Goal: Find specific page/section: Find specific page/section

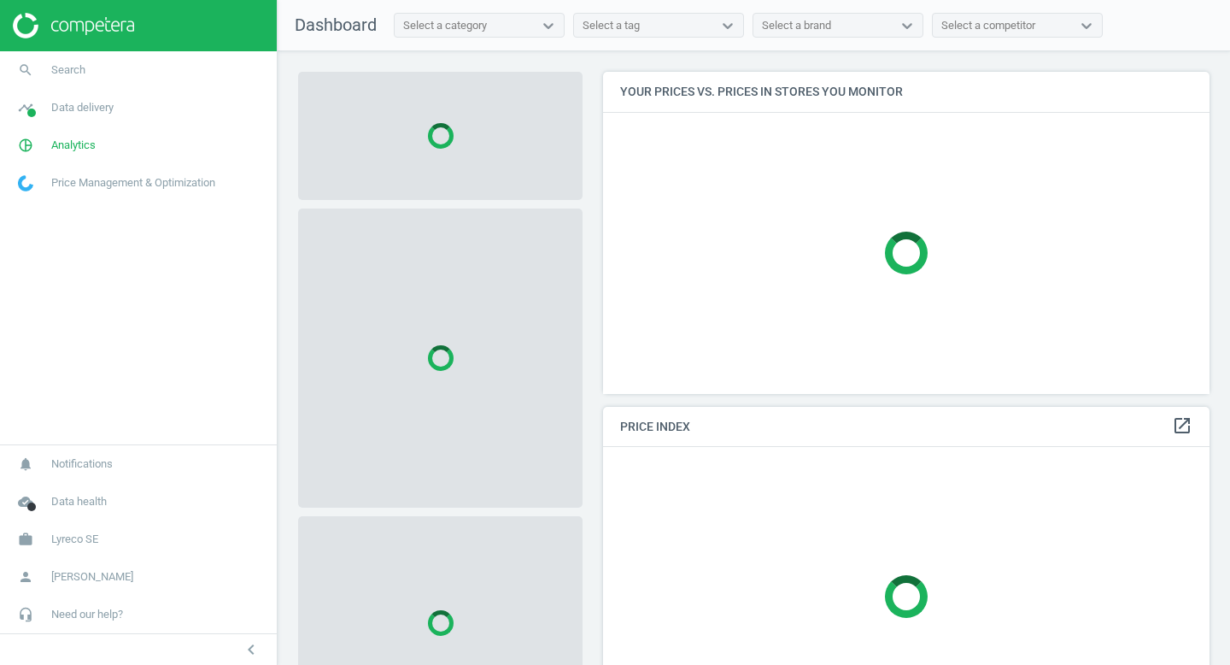
scroll to position [323, 607]
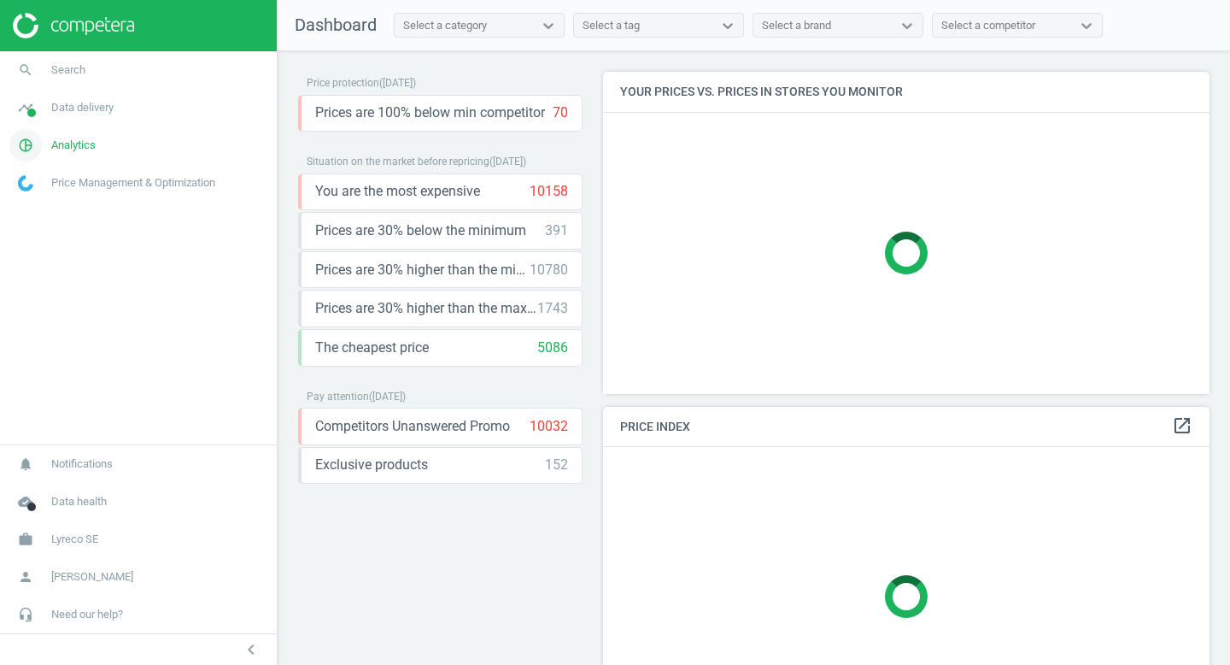
click at [92, 149] on span "Analytics" at bounding box center [73, 145] width 44 height 15
click at [79, 155] on link "pie_chart_outlined Analytics" at bounding box center [138, 145] width 277 height 38
click at [79, 111] on span "Data delivery" at bounding box center [82, 107] width 62 height 15
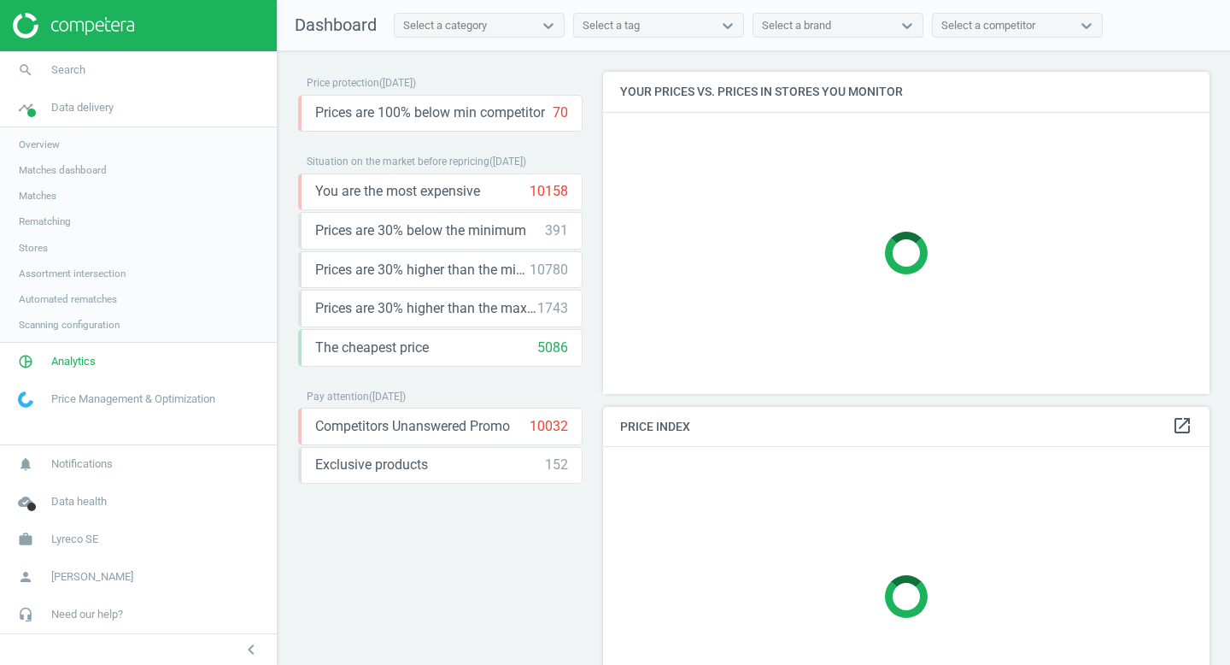
click at [56, 198] on span "Matches" at bounding box center [38, 196] width 38 height 14
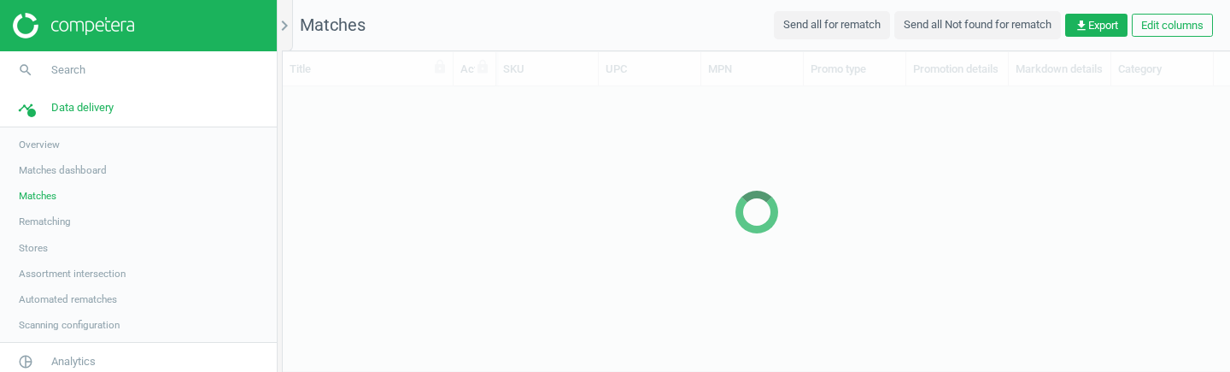
scroll to position [284, 947]
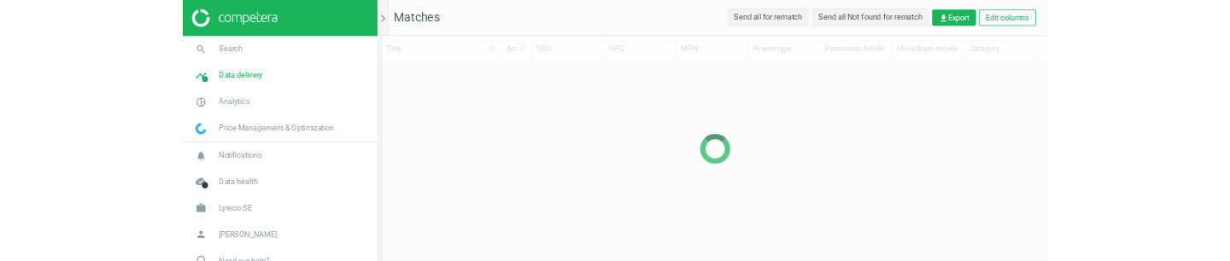
scroll to position [173, 947]
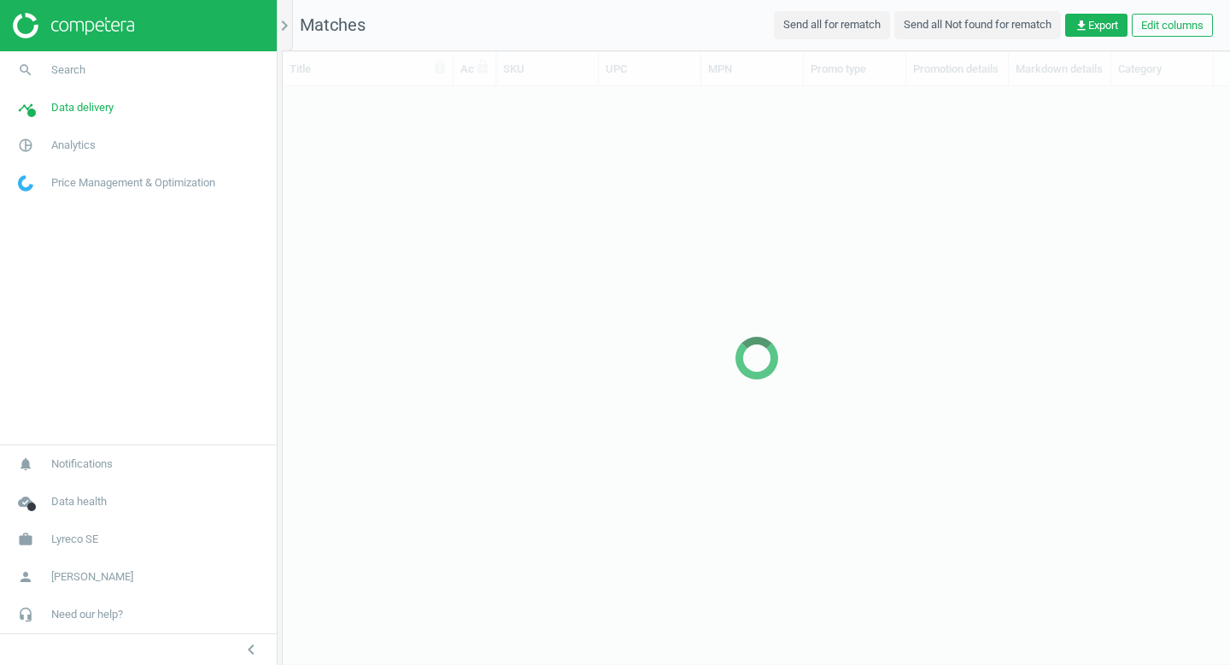
scroll to position [577, 947]
